Goal: Task Accomplishment & Management: Manage account settings

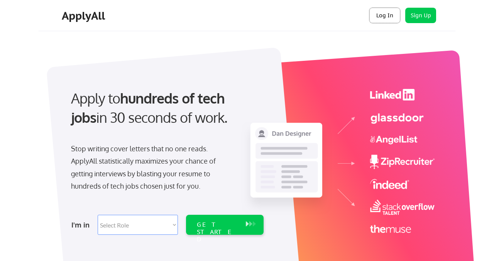
click at [384, 15] on button "Log In" at bounding box center [384, 15] width 31 height 15
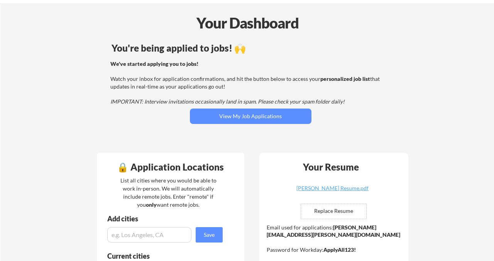
scroll to position [33, 0]
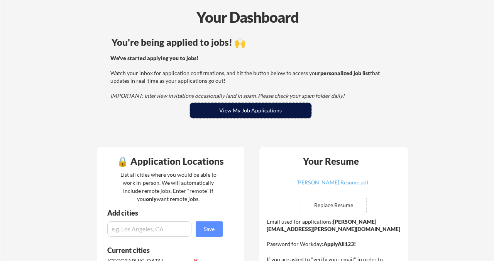
click at [235, 113] on button "View My Job Applications" at bounding box center [250, 110] width 121 height 15
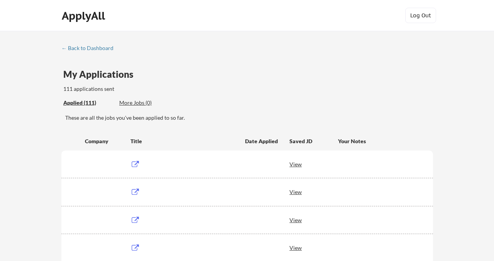
scroll to position [147, 0]
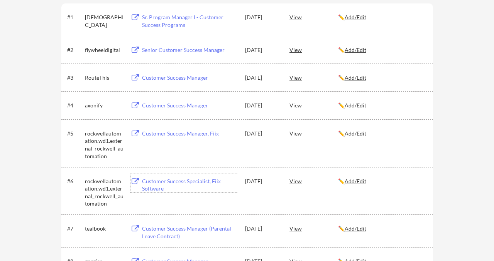
click at [158, 182] on div "Customer Success Specialist, Fiix Software" at bounding box center [190, 185] width 96 height 15
click at [295, 182] on div "View" at bounding box center [313, 181] width 49 height 14
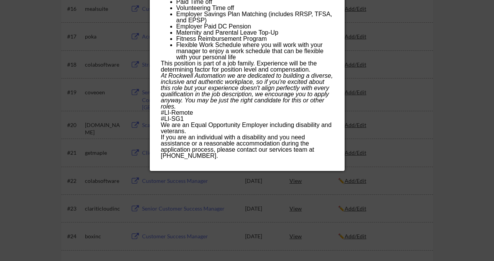
scroll to position [627, 0]
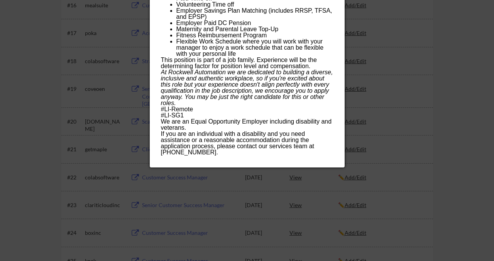
drag, startPoint x: 160, startPoint y: 32, endPoint x: 249, endPoint y: 153, distance: 150.7
copy div "Loremips Dolorsi Ametconsec, Adip Elitsedd eiusmodtemporincid.ut9.laboreet_dolo…"
click at [128, 91] on div at bounding box center [247, 130] width 494 height 261
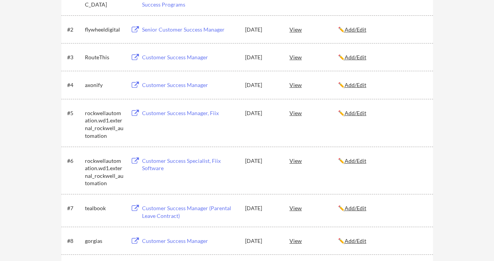
scroll to position [168, 0]
click at [296, 113] on div "View" at bounding box center [313, 113] width 49 height 14
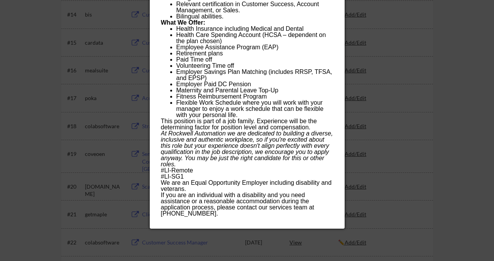
scroll to position [573, 0]
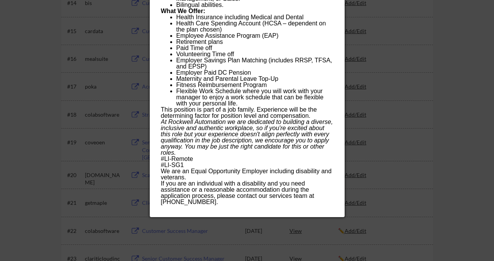
drag, startPoint x: 160, startPoint y: 31, endPoint x: 211, endPoint y: 202, distance: 177.9
copy div "Loremips Dolorsi Ametcon, Adip elitseddoeiusmodte.in1.utlabore_etdolore_magnaal…"
